Goal: Information Seeking & Learning: Learn about a topic

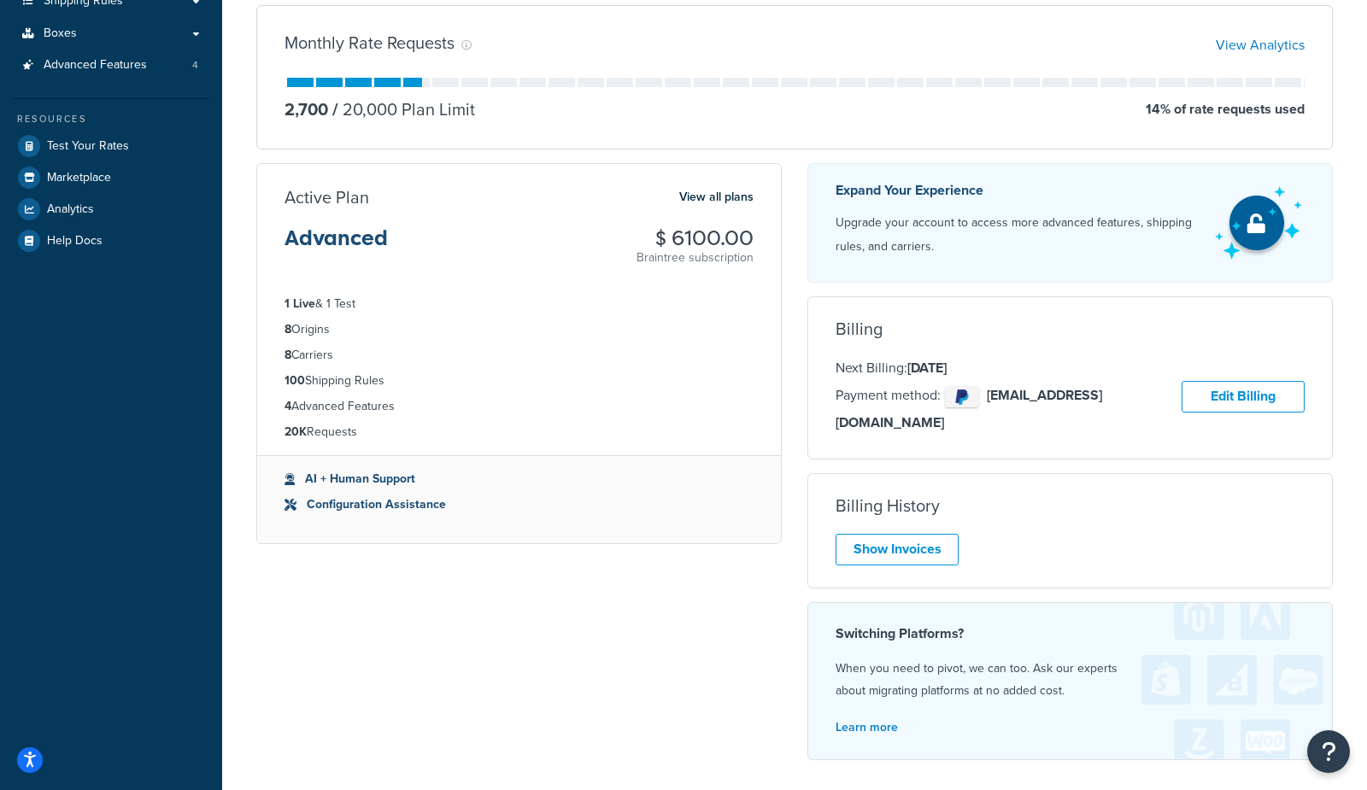
scroll to position [281, 0]
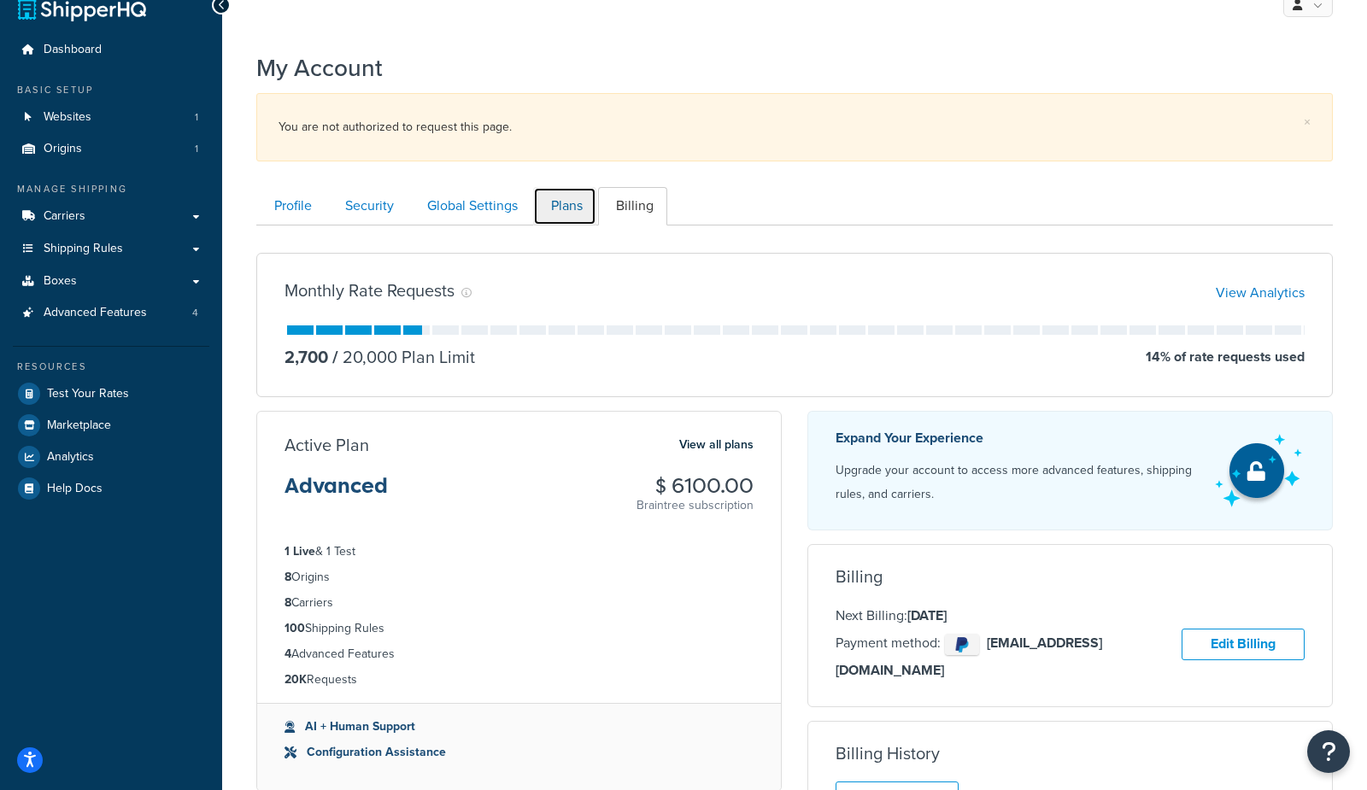
click at [563, 205] on link "Plans" at bounding box center [564, 206] width 63 height 38
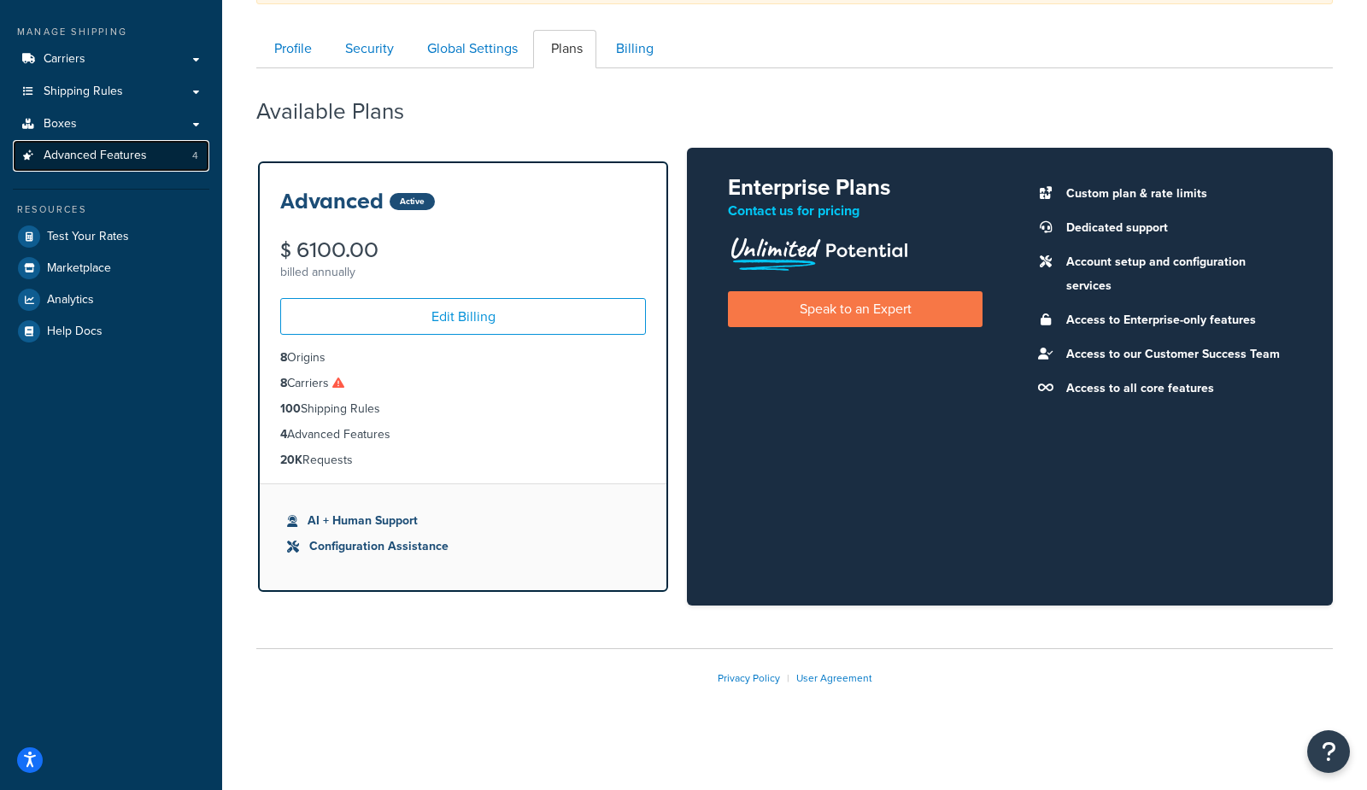
click at [46, 156] on span "Advanced Features" at bounding box center [95, 156] width 103 height 15
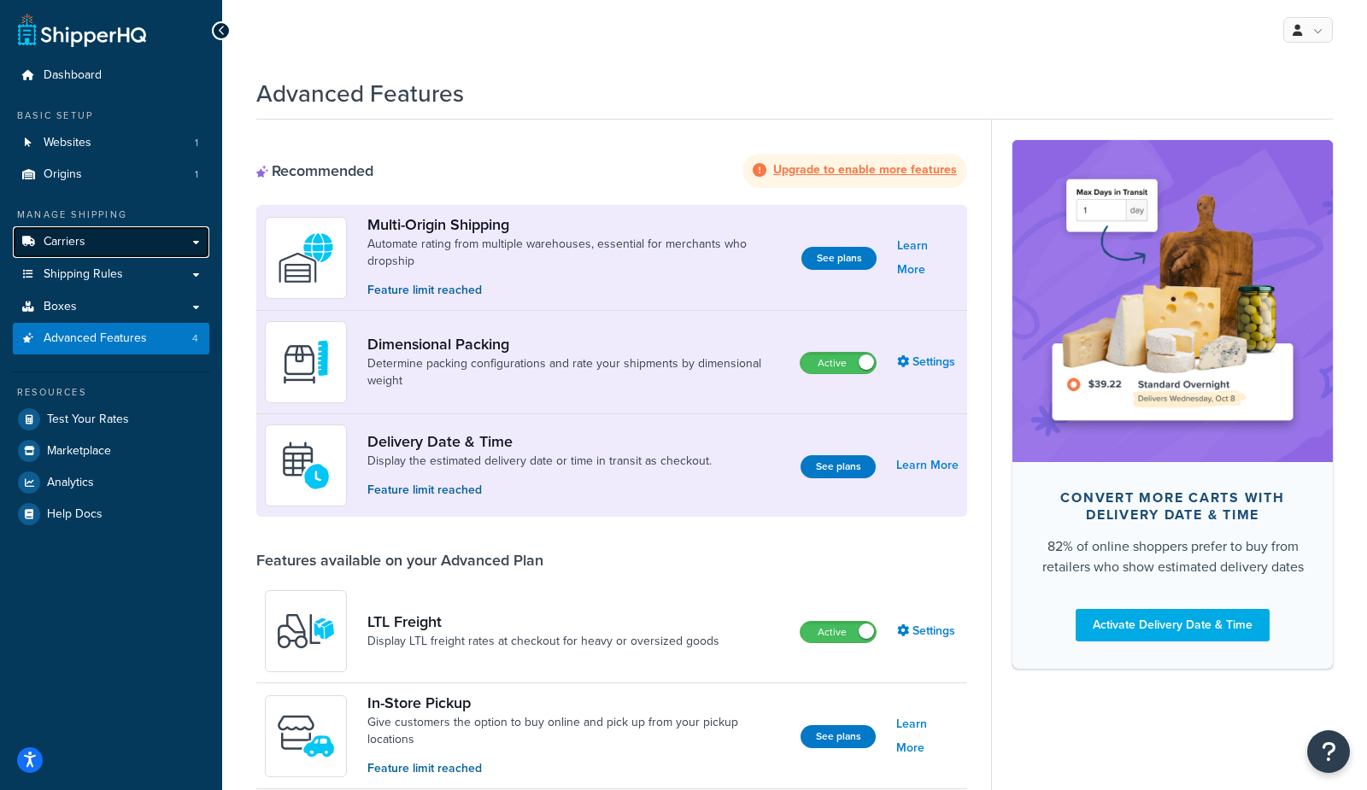
click at [73, 247] on span "Carriers" at bounding box center [65, 242] width 42 height 15
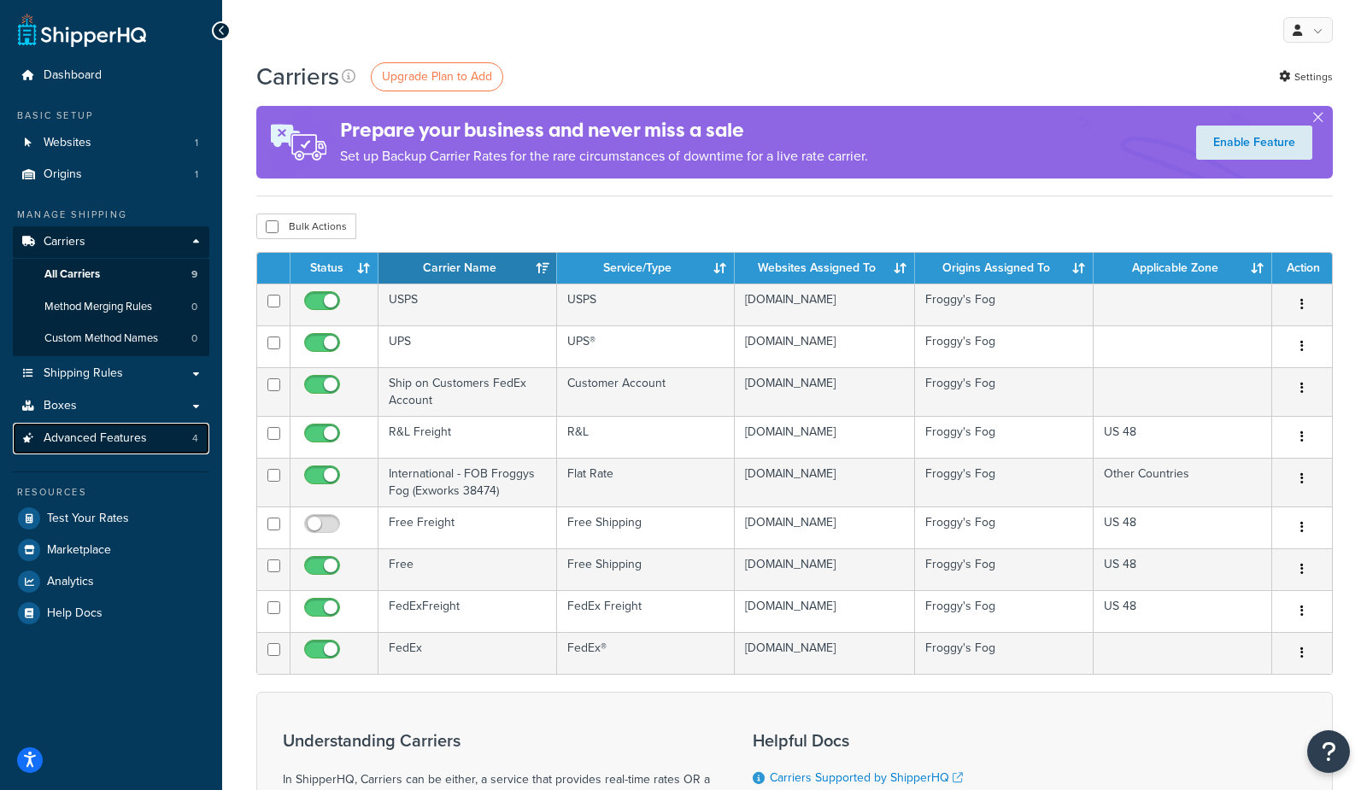
click at [78, 437] on span "Advanced Features" at bounding box center [95, 438] width 103 height 15
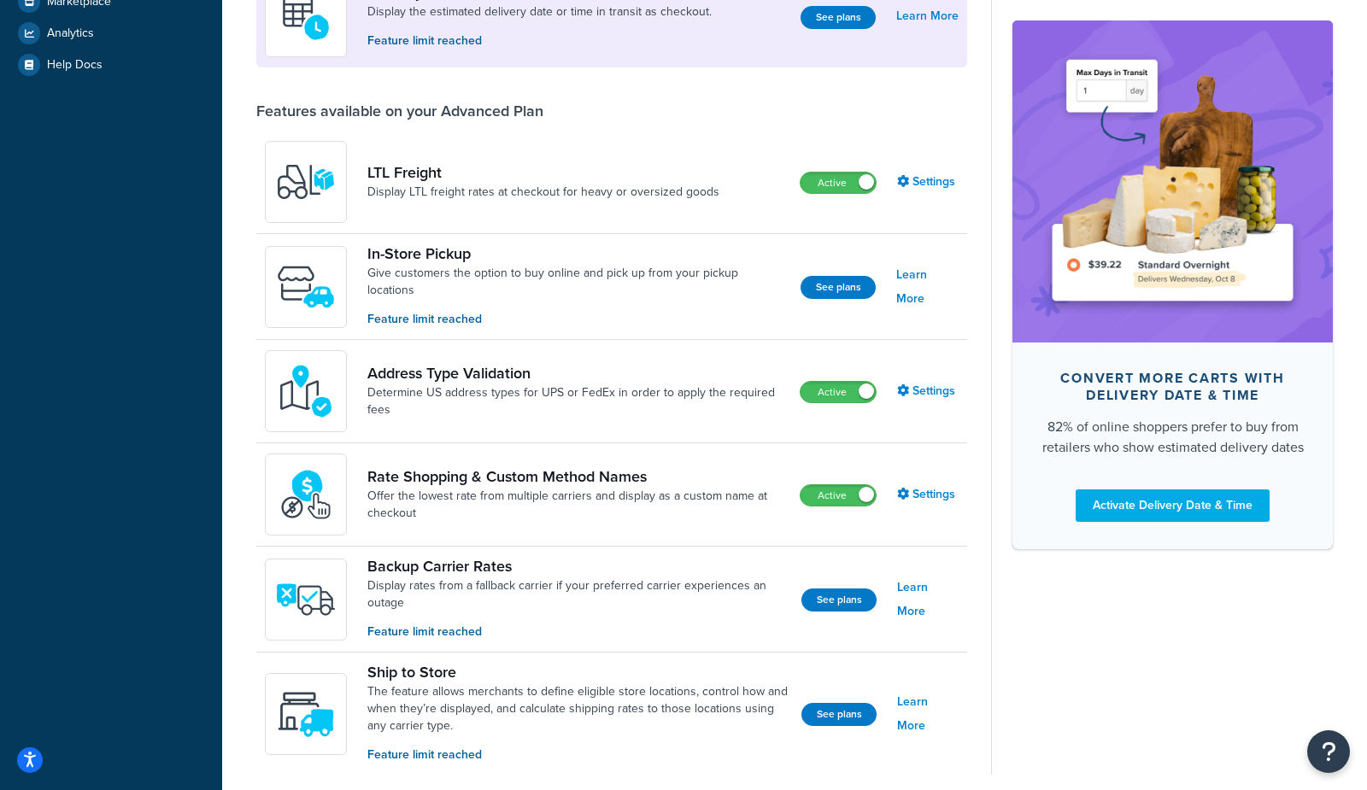
scroll to position [463, 0]
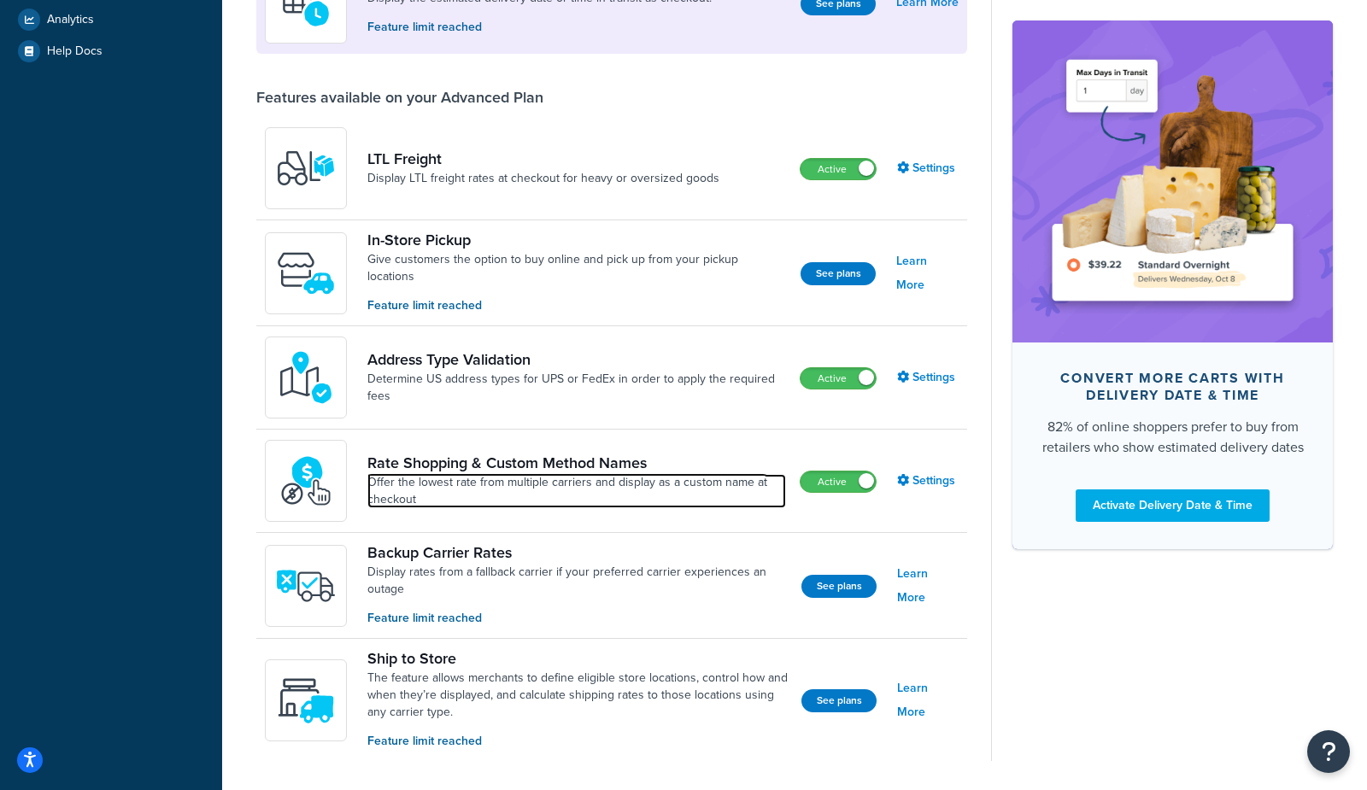
click at [644, 478] on link "Offer the lowest rate from multiple carriers and display as a custom name at ch…" at bounding box center [576, 491] width 419 height 34
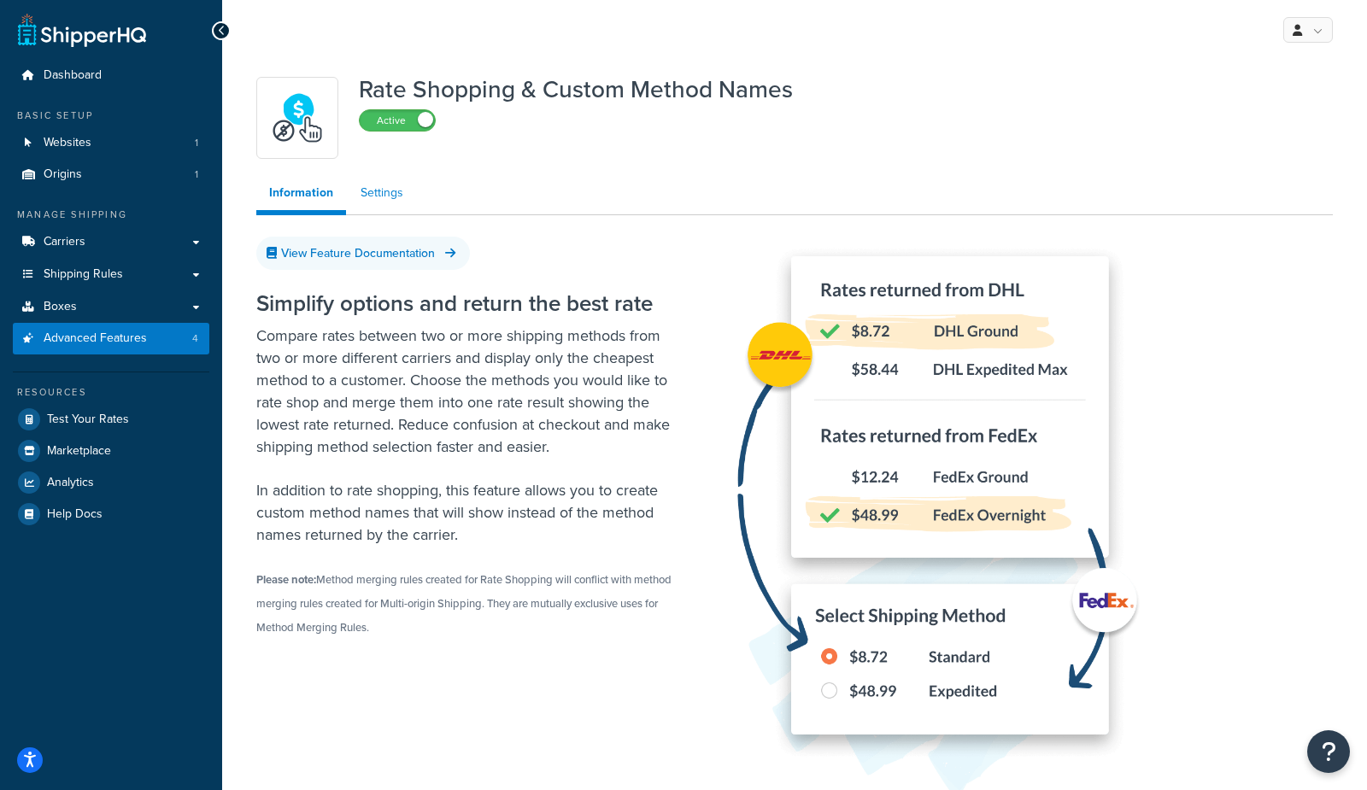
click at [390, 197] on link "Settings" at bounding box center [382, 193] width 68 height 34
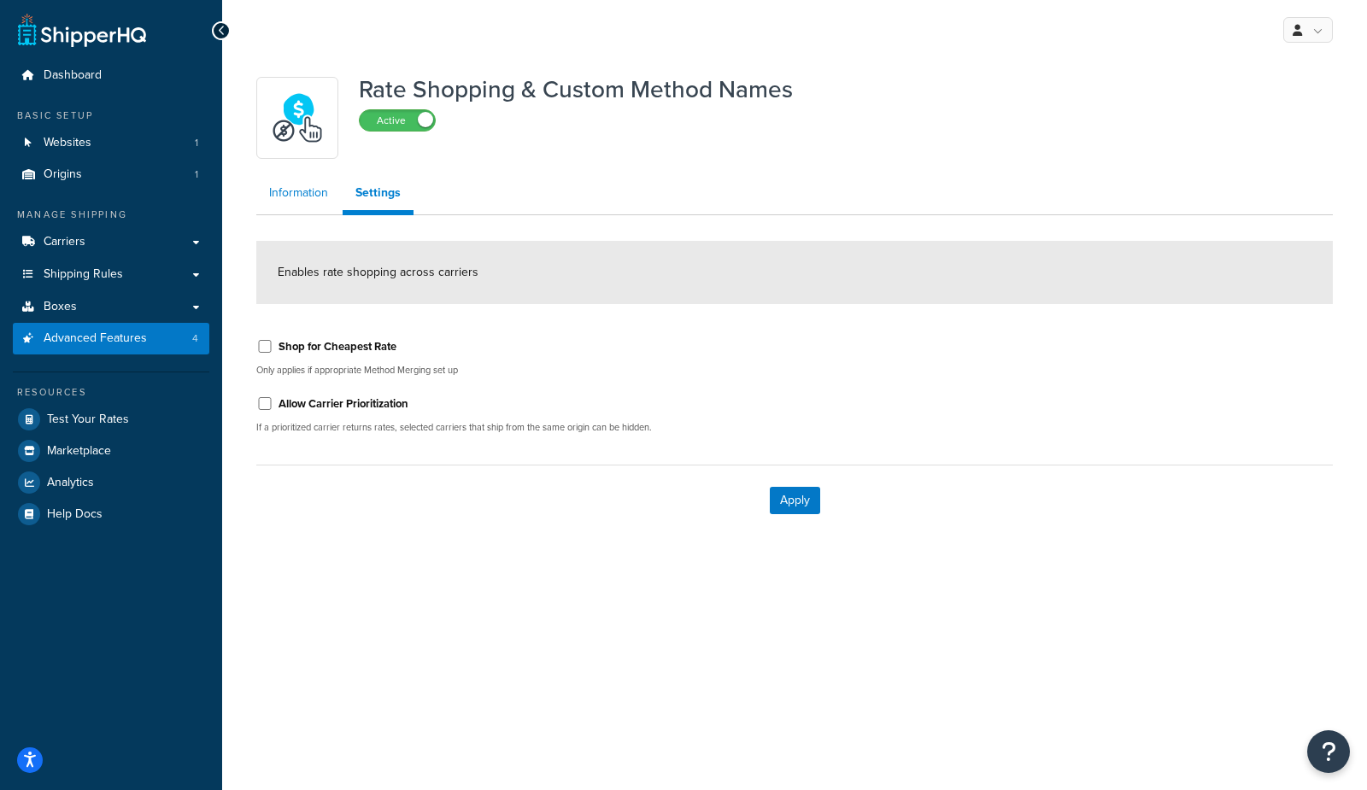
click at [297, 196] on link "Information" at bounding box center [298, 193] width 85 height 34
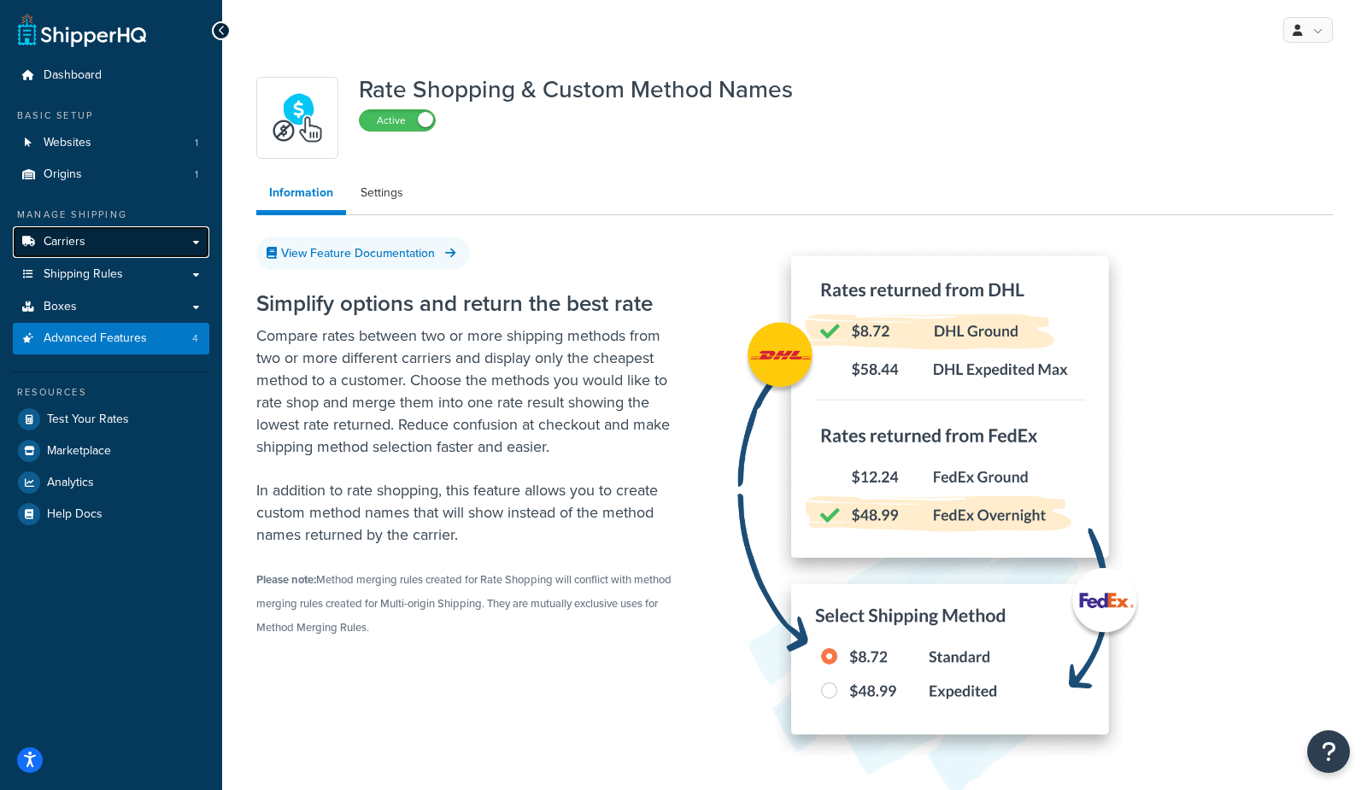
click at [120, 246] on link "Carriers" at bounding box center [111, 242] width 197 height 32
